Goal: Information Seeking & Learning: Learn about a topic

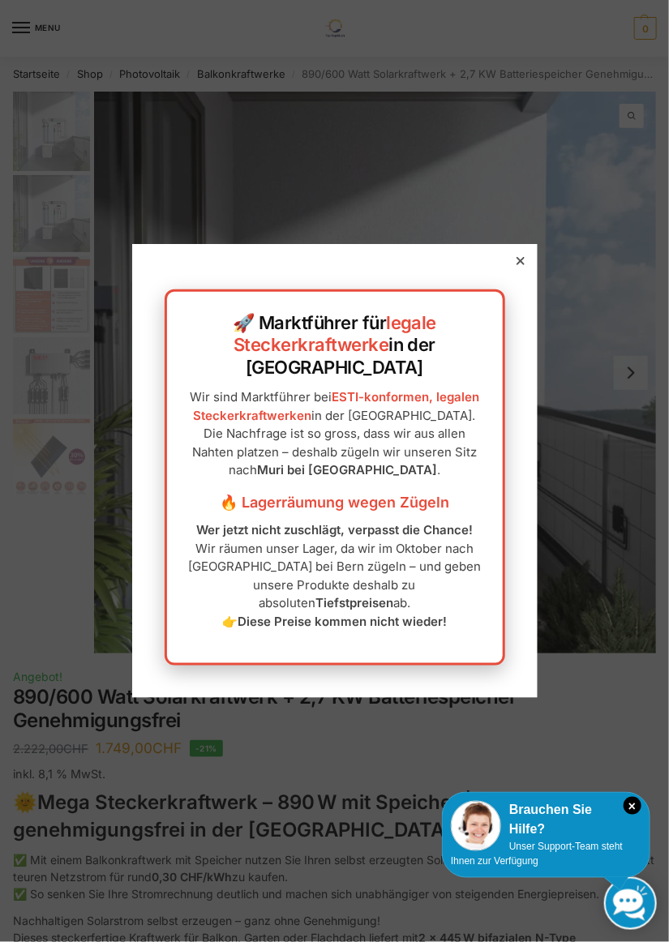
click at [611, 572] on div at bounding box center [334, 471] width 669 height 942
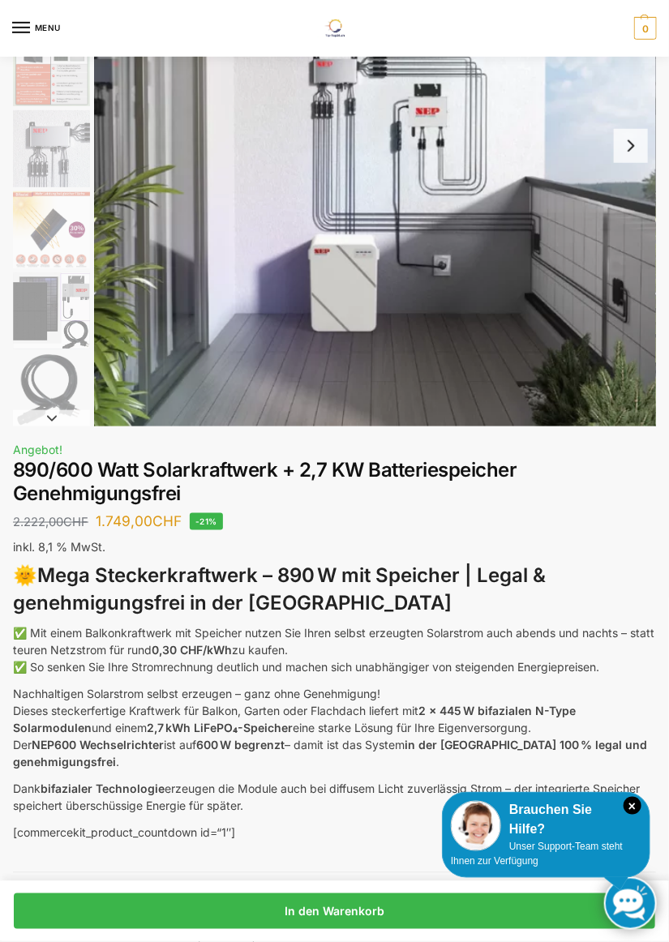
scroll to position [230, 0]
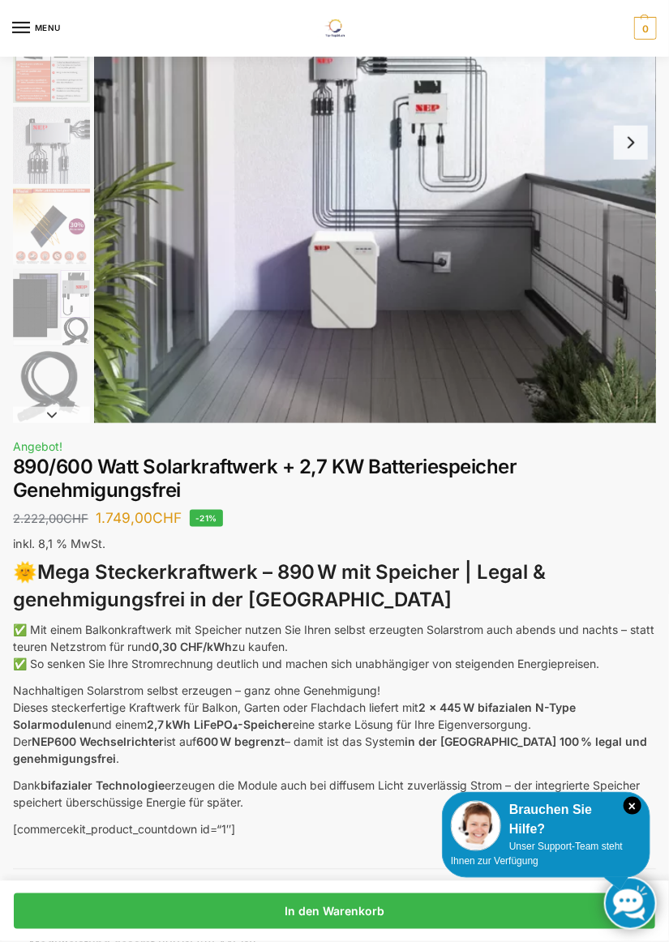
click at [52, 69] on img "3 / 12" at bounding box center [51, 64] width 77 height 77
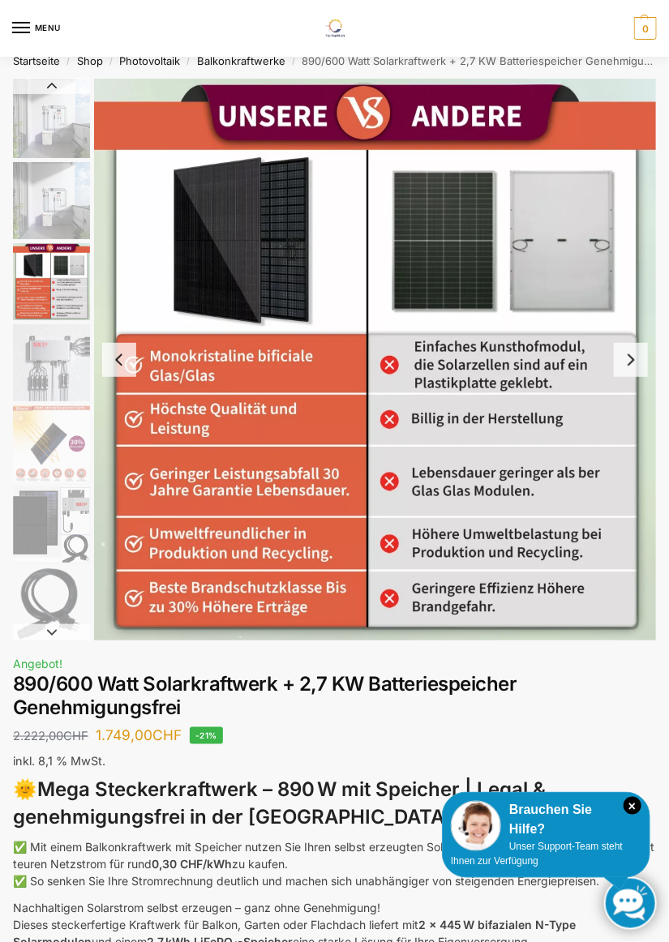
scroll to position [0, 0]
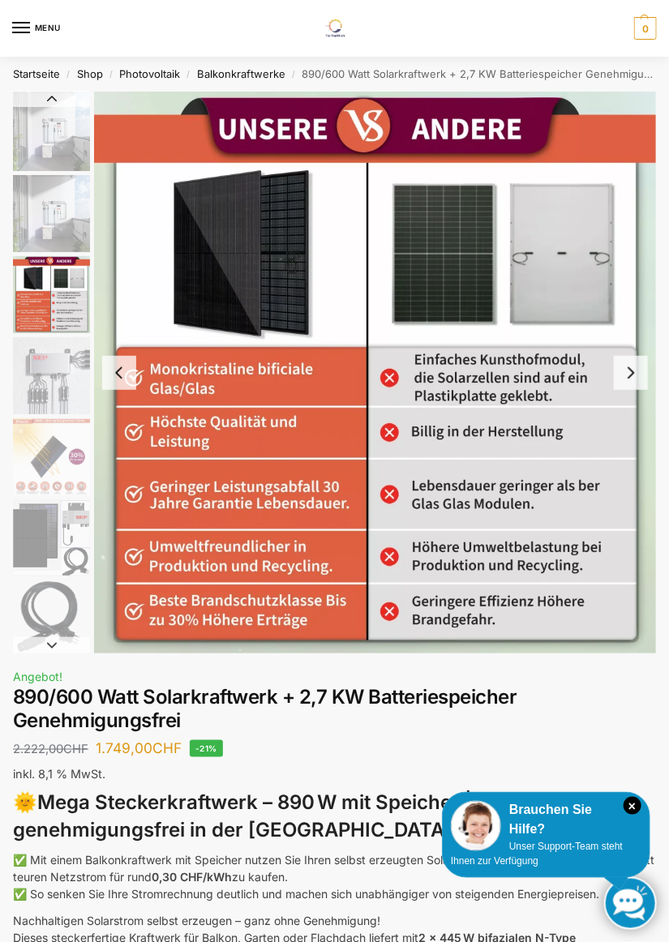
click at [45, 130] on img "1 / 12" at bounding box center [51, 131] width 77 height 79
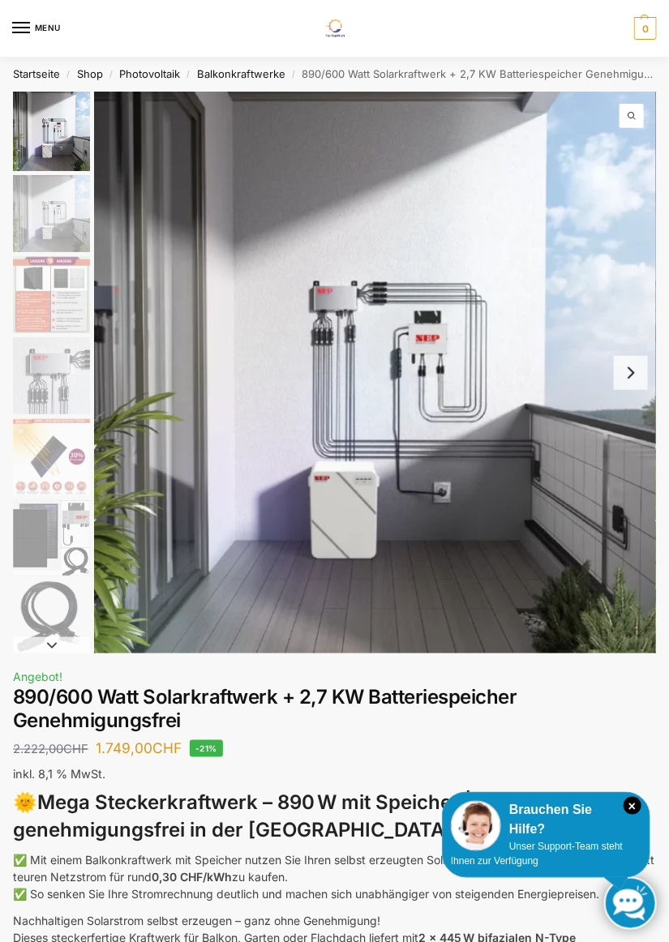
click at [30, 221] on img "2 / 12" at bounding box center [51, 213] width 77 height 77
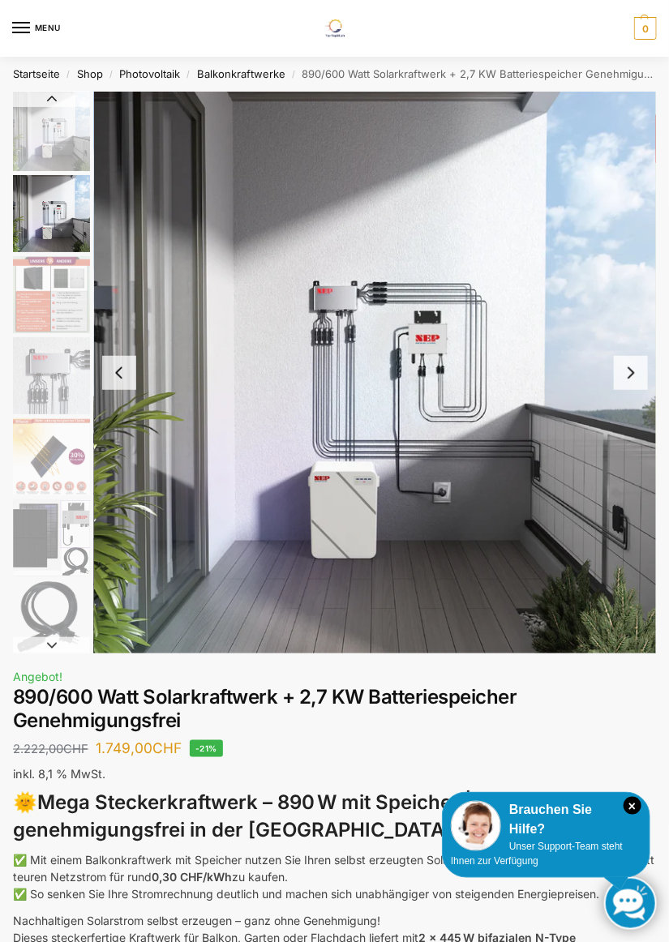
click at [34, 123] on img "1 / 12" at bounding box center [51, 131] width 77 height 79
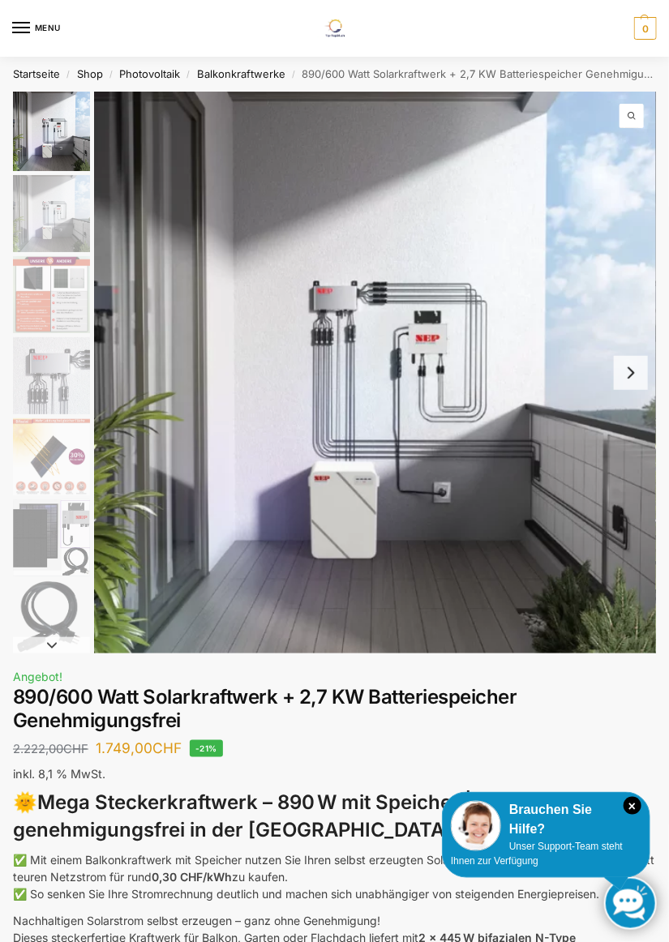
click at [637, 371] on button "Next slide" at bounding box center [631, 373] width 34 height 34
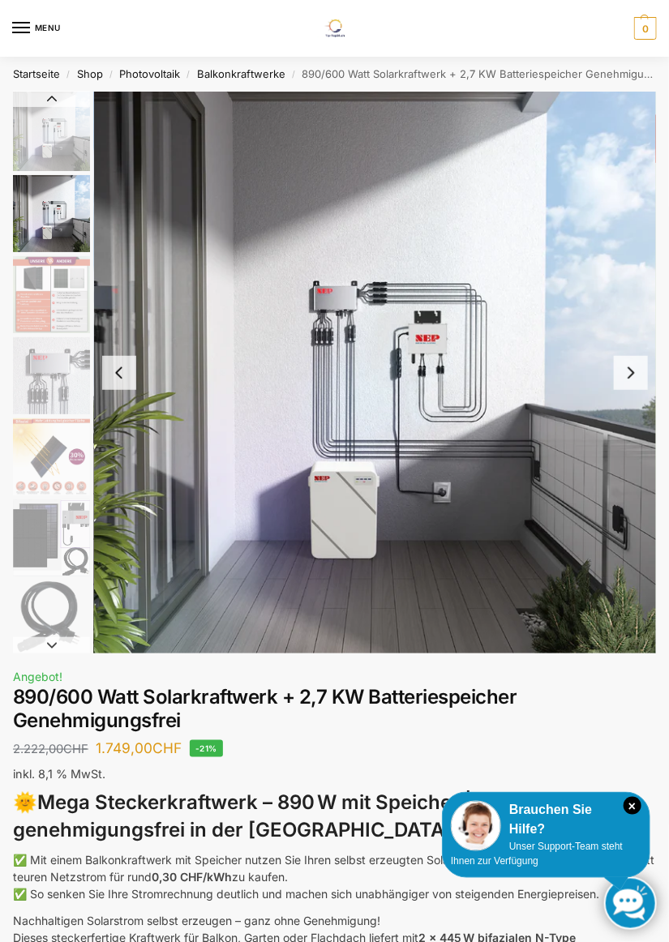
click at [100, 370] on img "2 / 12" at bounding box center [375, 373] width 562 height 562
